Goal: Task Accomplishment & Management: Use online tool/utility

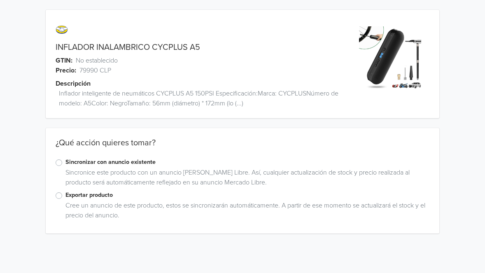
click at [54, 200] on div "Exportar producto Cree un anuncio de este producto, estos se sincronizarán auto…" at bounding box center [243, 207] width 394 height 33
click at [55, 199] on div "Exportar producto Cree un anuncio de este producto, estos se sincronizarán auto…" at bounding box center [243, 207] width 394 height 33
click at [65, 197] on label "Exportar producto" at bounding box center [247, 195] width 364 height 9
click at [0, 0] on input "Exportar producto" at bounding box center [0, 0] width 0 height 0
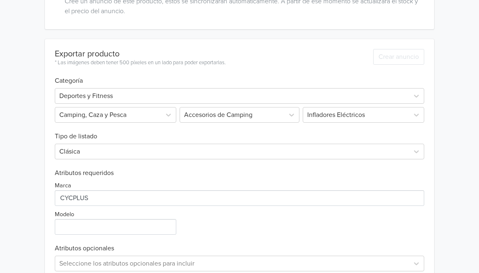
scroll to position [215, 0]
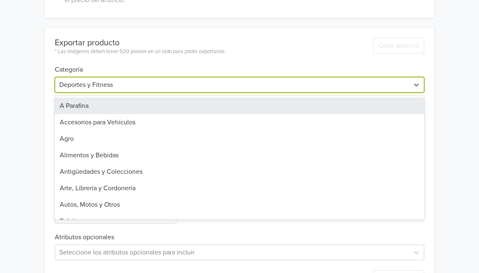
click at [124, 85] on div at bounding box center [231, 85] width 345 height 12
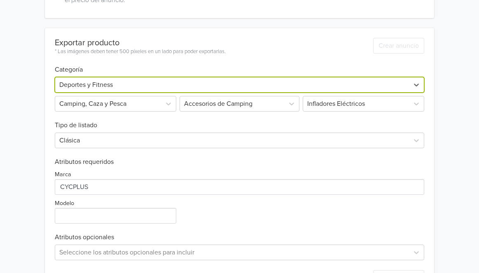
click at [99, 112] on h6 "Tipo de listado" at bounding box center [239, 121] width 369 height 18
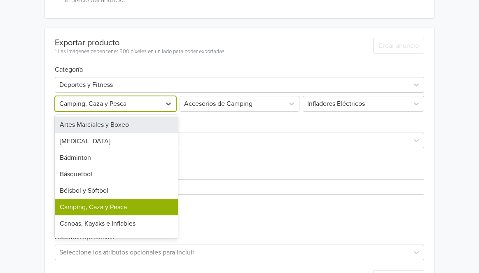
click at [100, 109] on div at bounding box center [108, 104] width 98 height 12
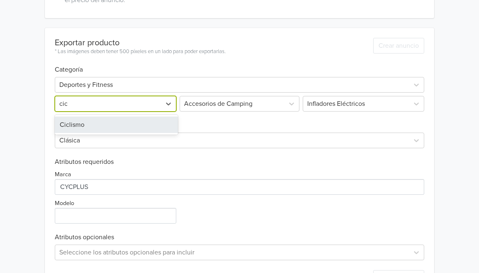
type input "cicl"
click at [99, 119] on div "Ciclismo" at bounding box center [116, 124] width 123 height 16
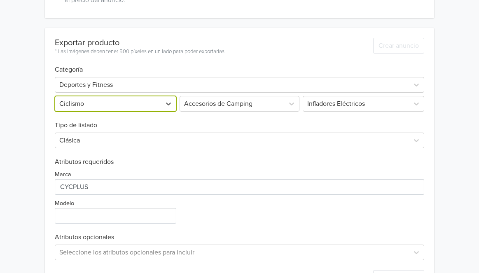
scroll to position [99, 0]
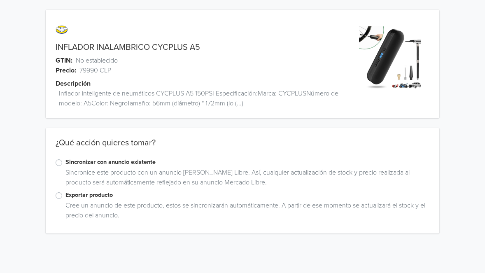
click at [106, 193] on label "Exportar producto" at bounding box center [247, 195] width 364 height 9
click at [0, 0] on input "Exportar producto" at bounding box center [0, 0] width 0 height 0
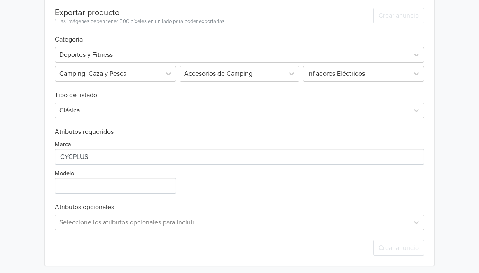
scroll to position [248, 0]
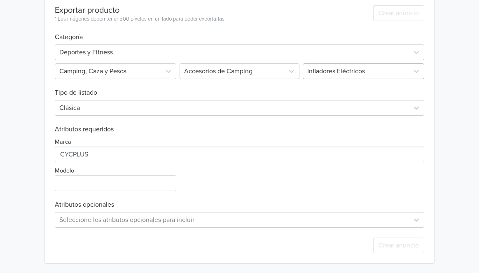
click at [328, 75] on div at bounding box center [356, 71] width 98 height 12
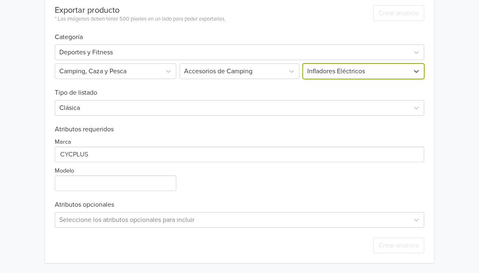
click at [328, 75] on div at bounding box center [356, 71] width 98 height 12
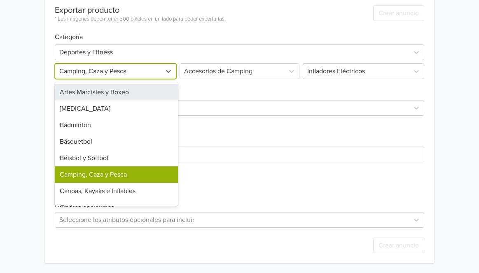
click at [158, 69] on div "Camping, Caza y Pesca" at bounding box center [108, 71] width 106 height 15
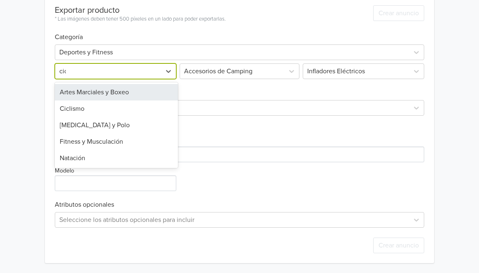
type input "cicl"
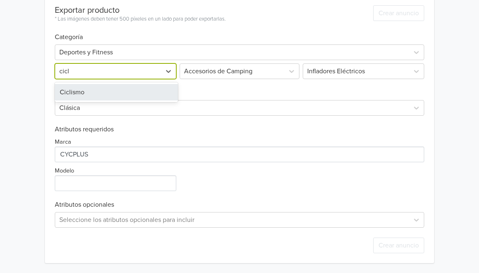
click at [136, 95] on div "Ciclismo" at bounding box center [116, 92] width 123 height 16
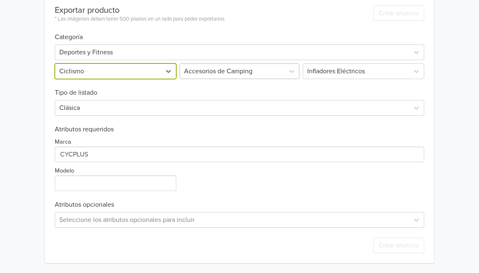
scroll to position [99, 0]
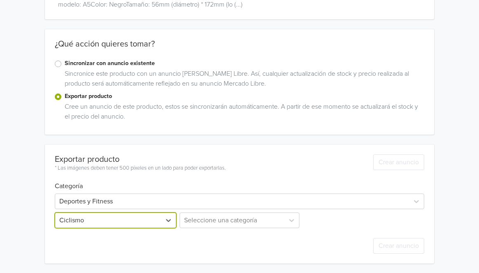
click at [253, 228] on div "Crear anuncio" at bounding box center [239, 245] width 369 height 35
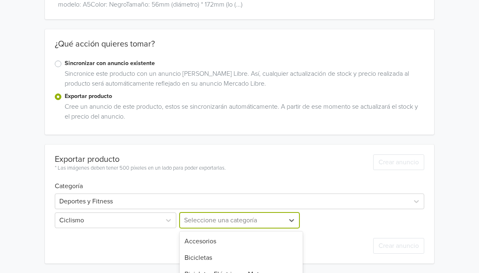
scroll to position [175, 0]
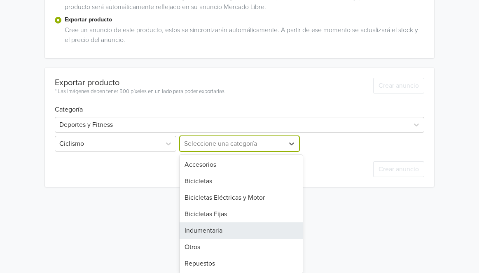
click at [254, 151] on div "Indumentaria, 5 of 7. 7 results available. Use Up and Down to choose options, p…" at bounding box center [239, 144] width 123 height 16
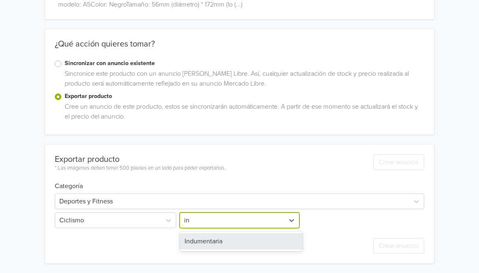
type input "i"
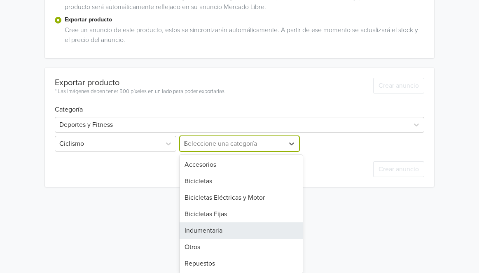
scroll to position [99, 0]
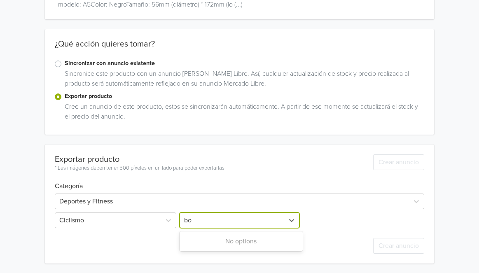
type input "b"
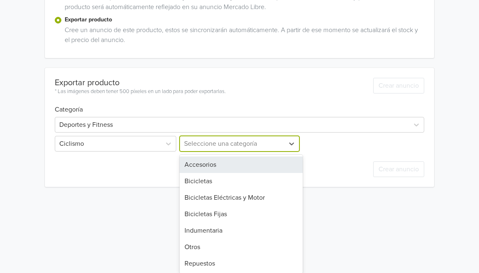
click at [197, 159] on div "Accesorios" at bounding box center [240, 164] width 123 height 16
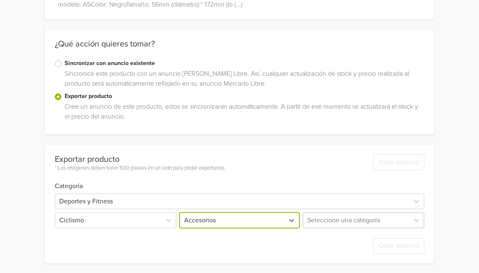
scroll to position [180, 0]
click at [352, 215] on div "Seleccione una categoría" at bounding box center [362, 220] width 123 height 16
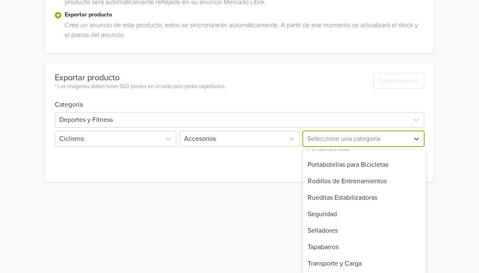
scroll to position [0, 0]
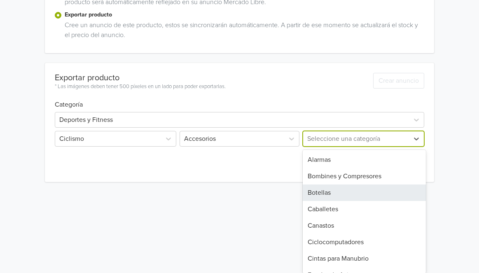
click at [367, 183] on div "Bombines y Compresores" at bounding box center [363, 176] width 123 height 16
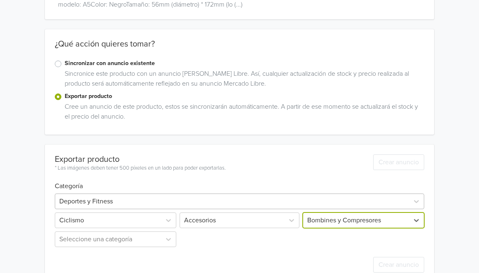
scroll to position [118, 0]
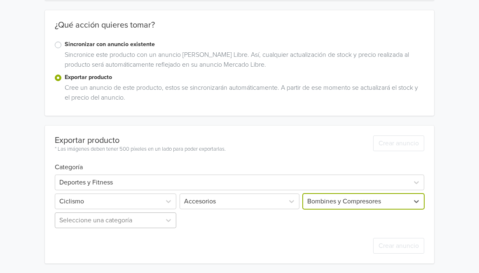
click at [85, 220] on div "Seleccione una categoría" at bounding box center [116, 220] width 123 height 16
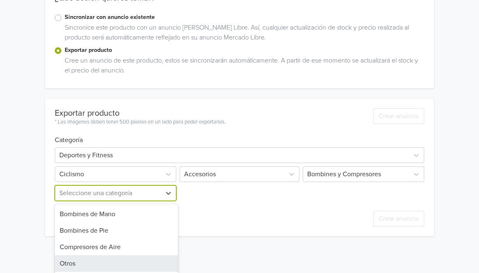
click at [85, 258] on div "Otros" at bounding box center [116, 263] width 123 height 16
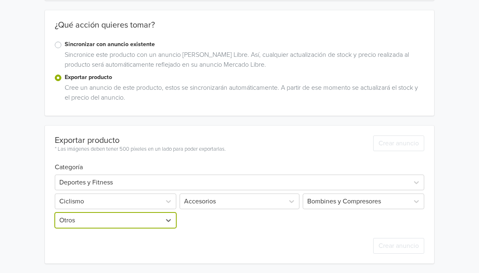
click at [142, 224] on div "option Otros, selected. Otros" at bounding box center [116, 220] width 123 height 16
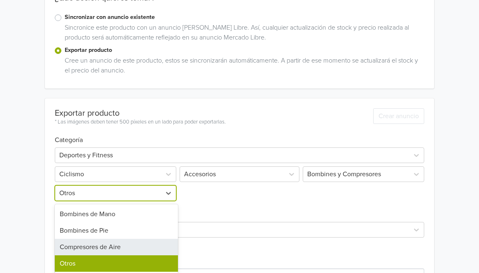
click at [121, 251] on div "Compresores de Aire" at bounding box center [116, 247] width 123 height 16
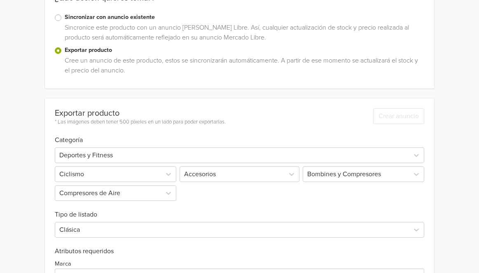
click at [230, 196] on div "Deportes y Fitness Ciclismo Accesorios Bombines y Compresores Compresores de Ai…" at bounding box center [239, 172] width 369 height 57
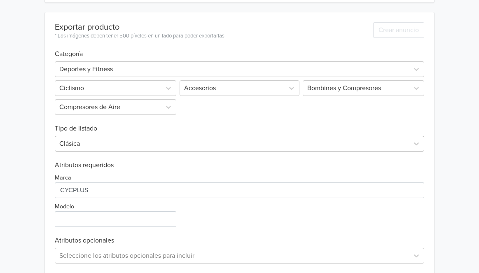
scroll to position [267, 0]
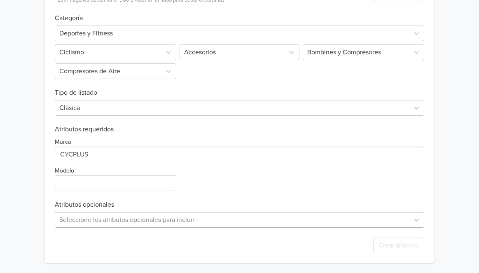
click at [223, 217] on div "Seleccione los atributos opcionales para incluir" at bounding box center [239, 220] width 369 height 16
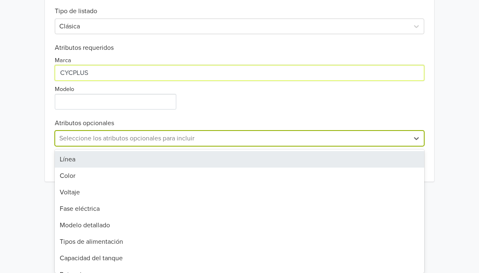
click at [273, 74] on div "Exportar producto * Las imágenes deben tener 500 píxeles en un lado para poder …" at bounding box center [239, 38] width 369 height 286
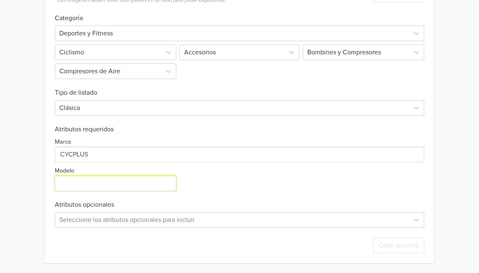
click at [117, 184] on input "Modelo" at bounding box center [115, 183] width 121 height 16
type input "electrico"
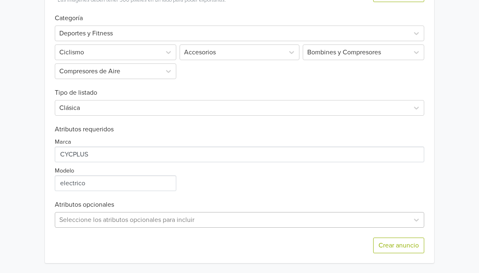
click at [124, 219] on div "Seleccione los atributos opcionales para incluir" at bounding box center [239, 220] width 369 height 16
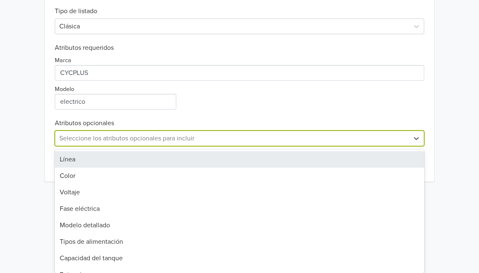
click at [299, 99] on div "Exportar producto * Las imágenes deben tener 500 píxeles en un lado para poder …" at bounding box center [239, 38] width 369 height 286
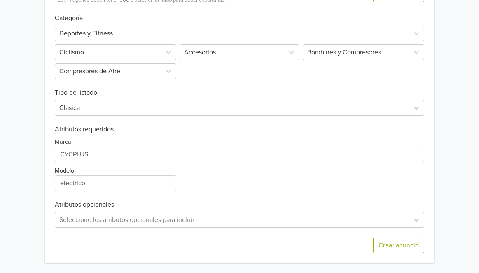
click at [400, 253] on div "Crear anuncio" at bounding box center [239, 245] width 369 height 35
click at [401, 249] on button "Crear anuncio" at bounding box center [398, 245] width 51 height 16
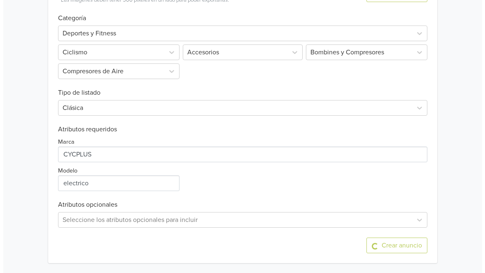
scroll to position [0, 0]
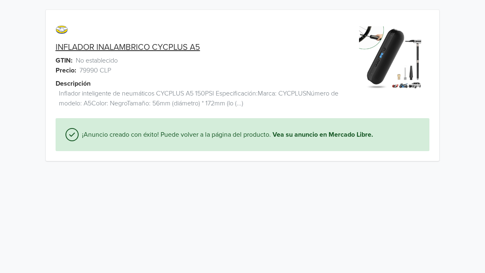
click at [191, 50] on link "INFLADOR INALAMBRICO CYCPLUS A5" at bounding box center [128, 47] width 144 height 10
